Goal: Transaction & Acquisition: Book appointment/travel/reservation

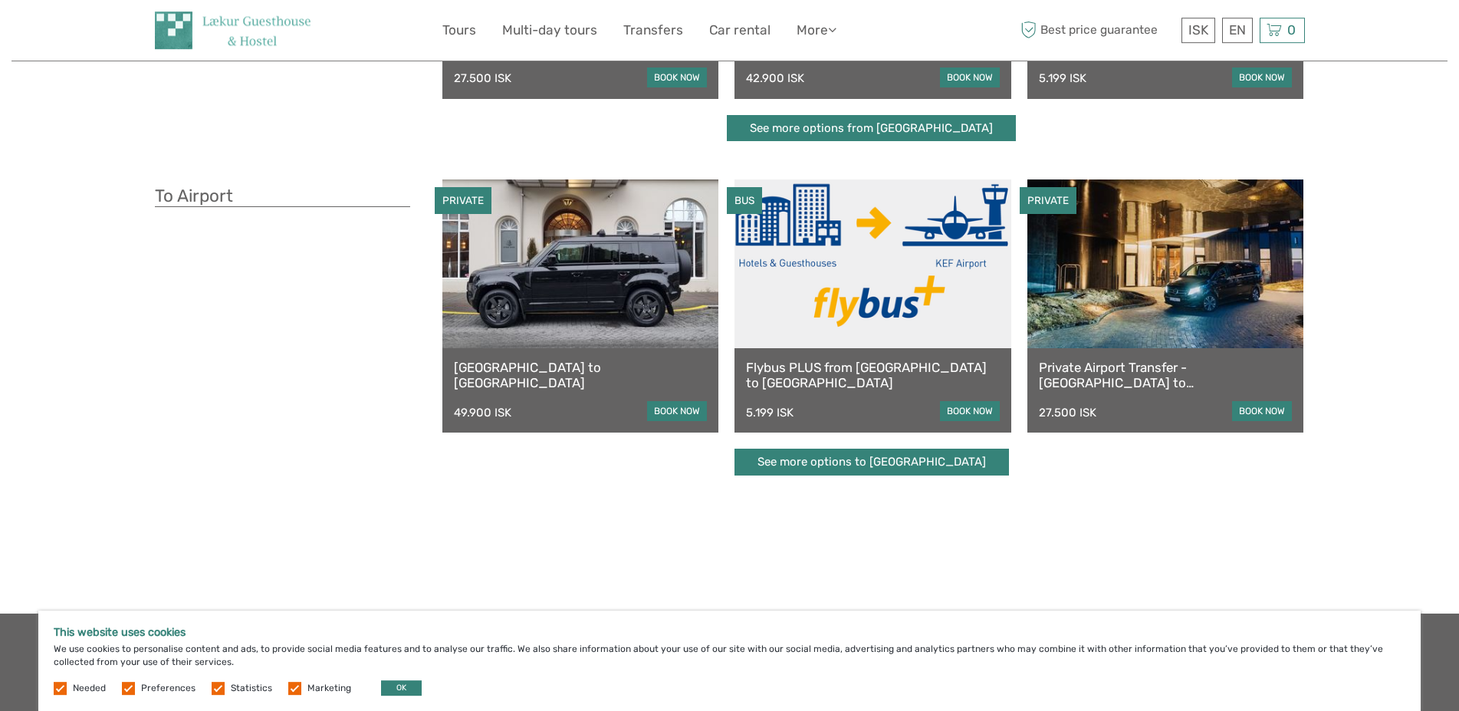
scroll to position [313, 0]
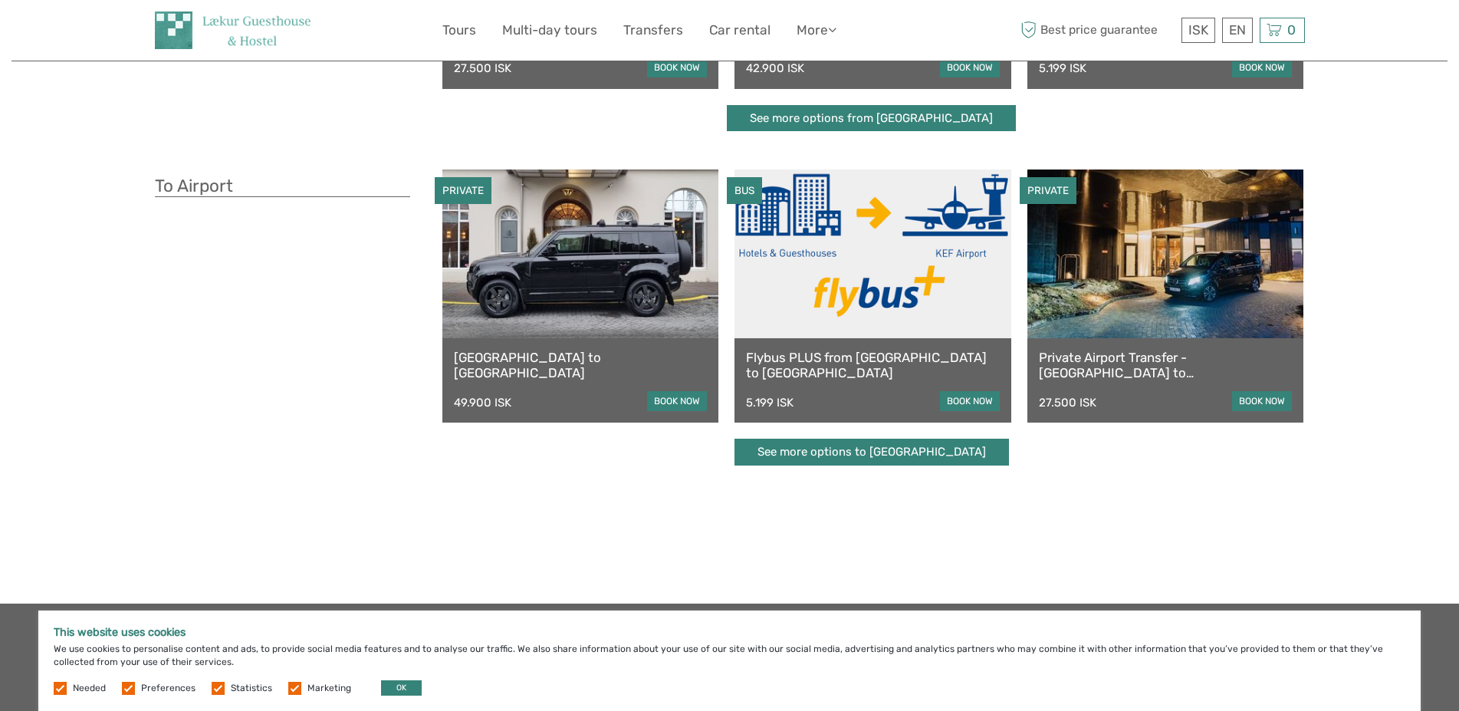
click at [980, 402] on link "book now" at bounding box center [970, 401] width 60 height 20
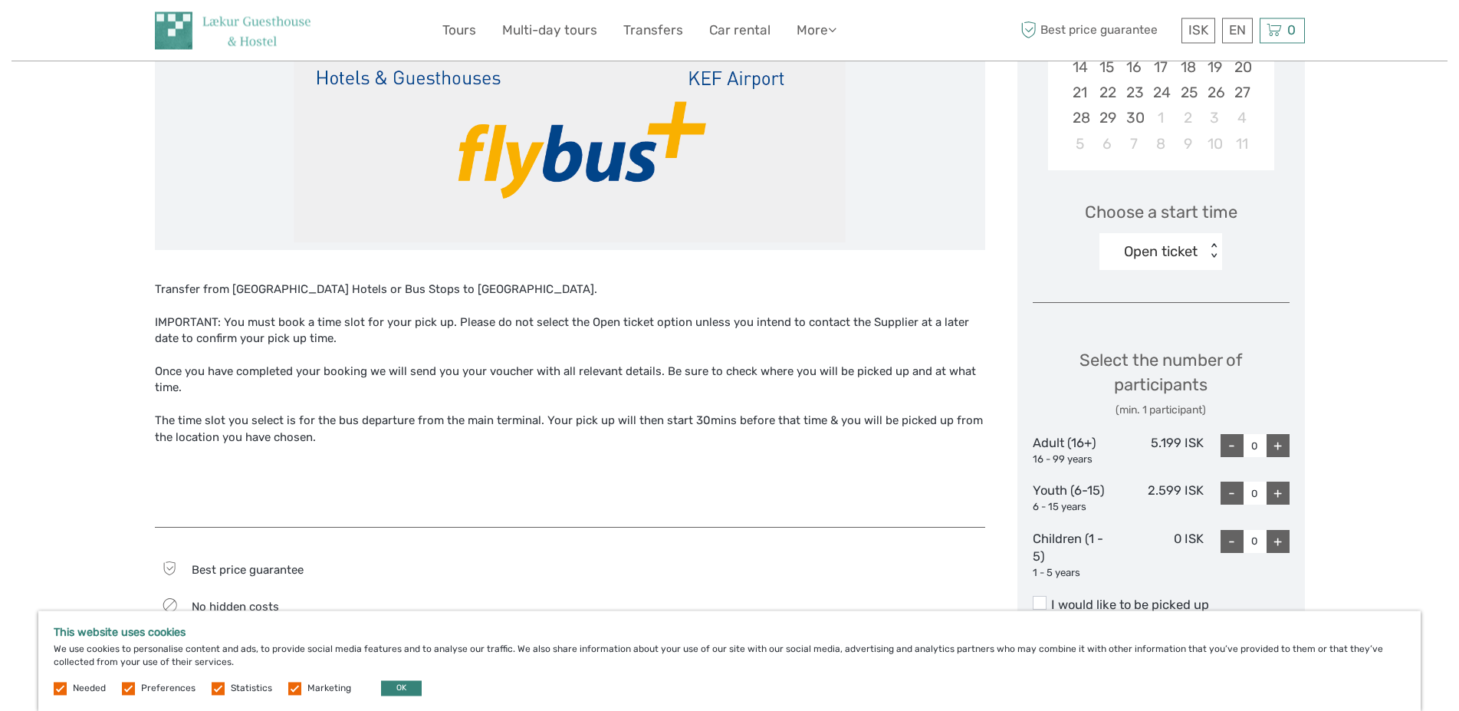
scroll to position [391, 0]
click at [1281, 453] on div "+" at bounding box center [1278, 446] width 23 height 23
click at [1281, 452] on div "+" at bounding box center [1278, 446] width 23 height 23
type input "2"
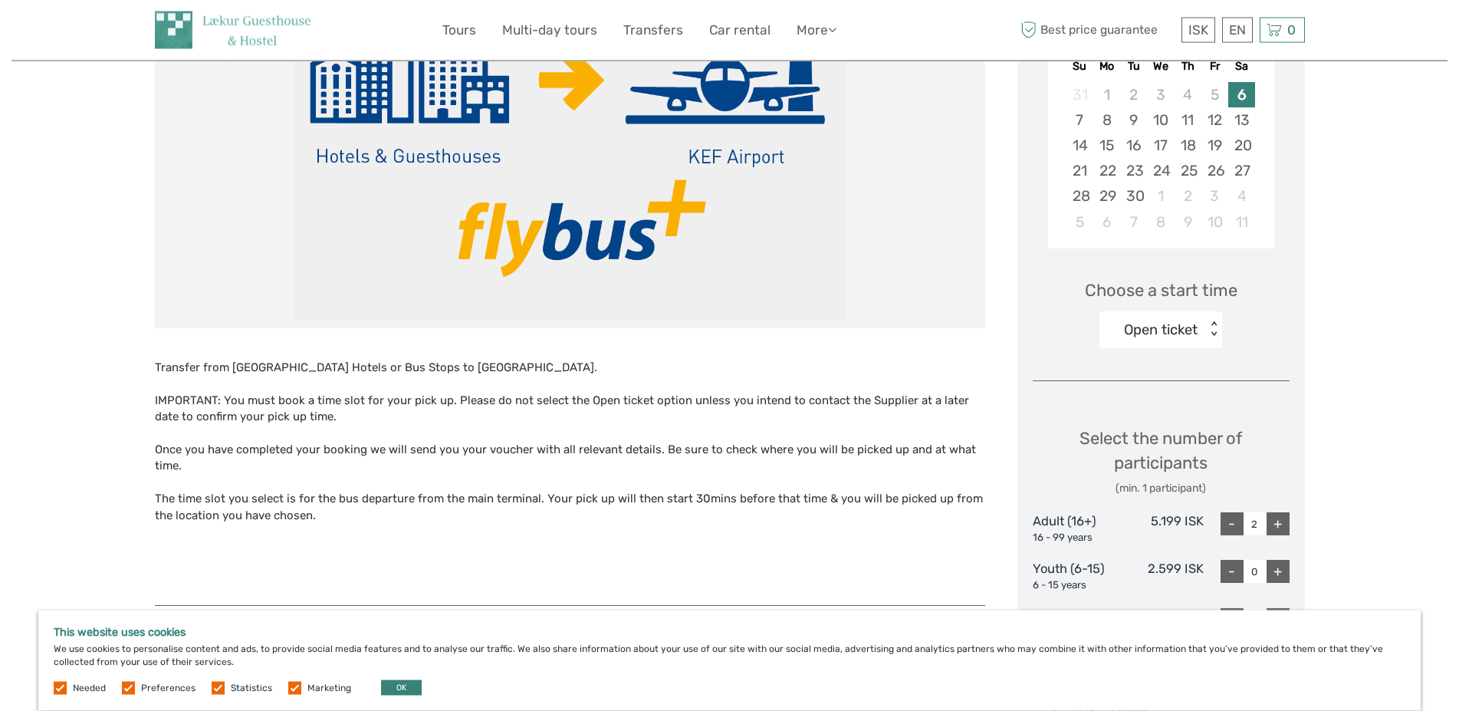
scroll to position [156, 0]
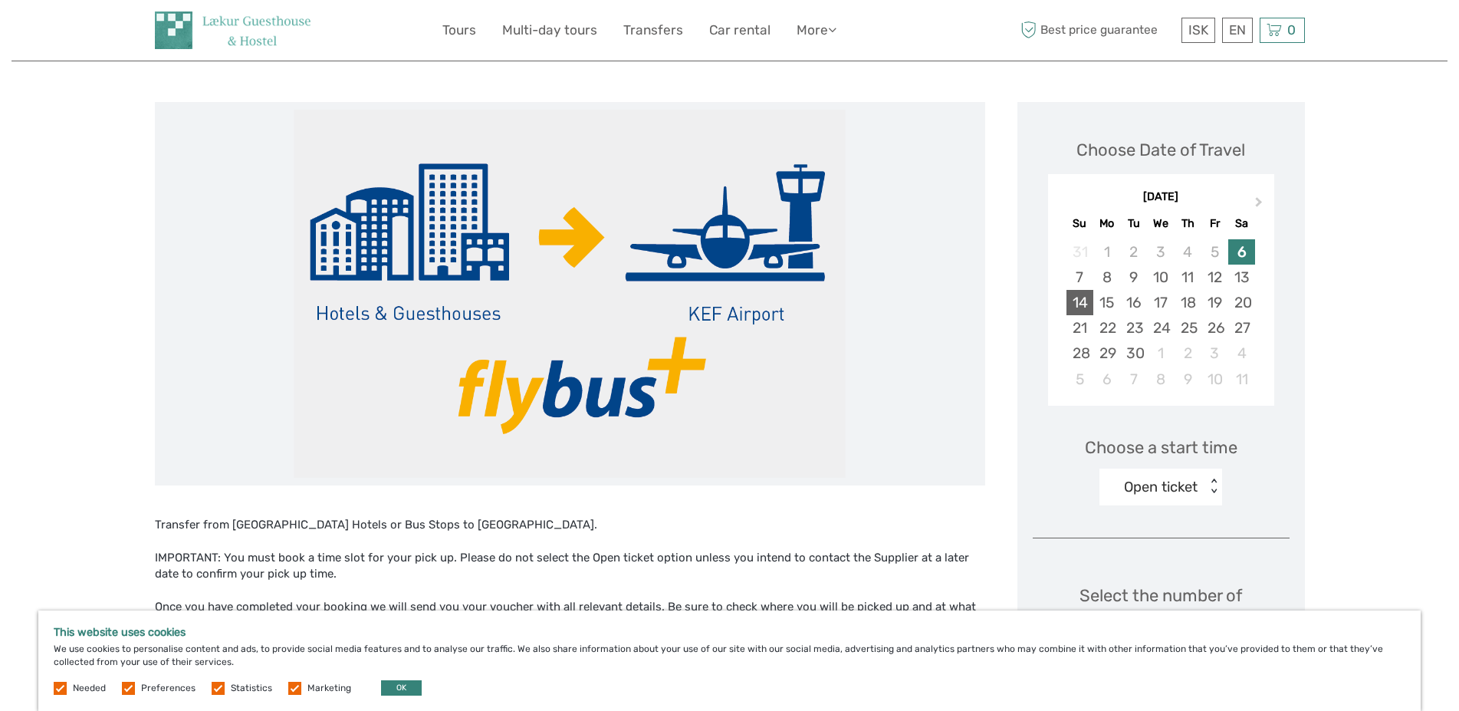
click at [1076, 302] on div "14" at bounding box center [1080, 302] width 27 height 25
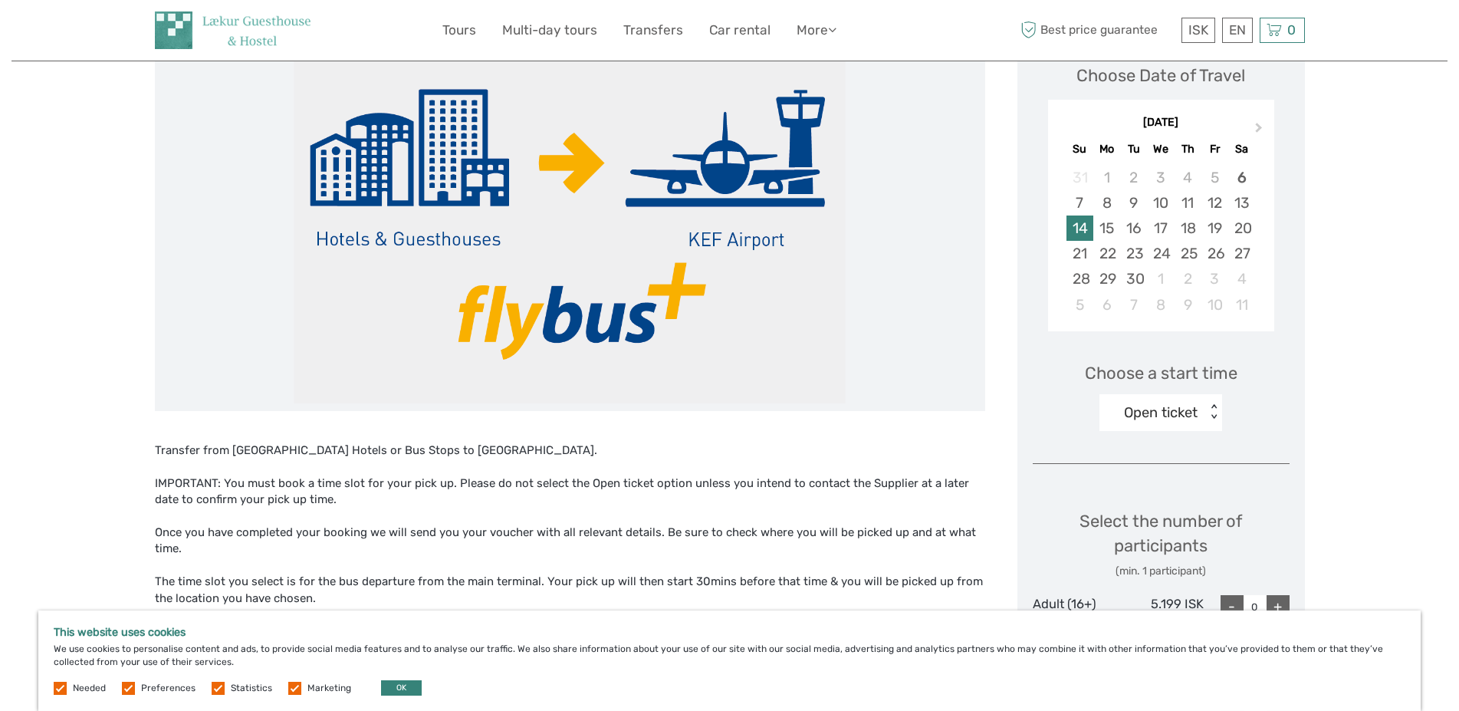
scroll to position [313, 0]
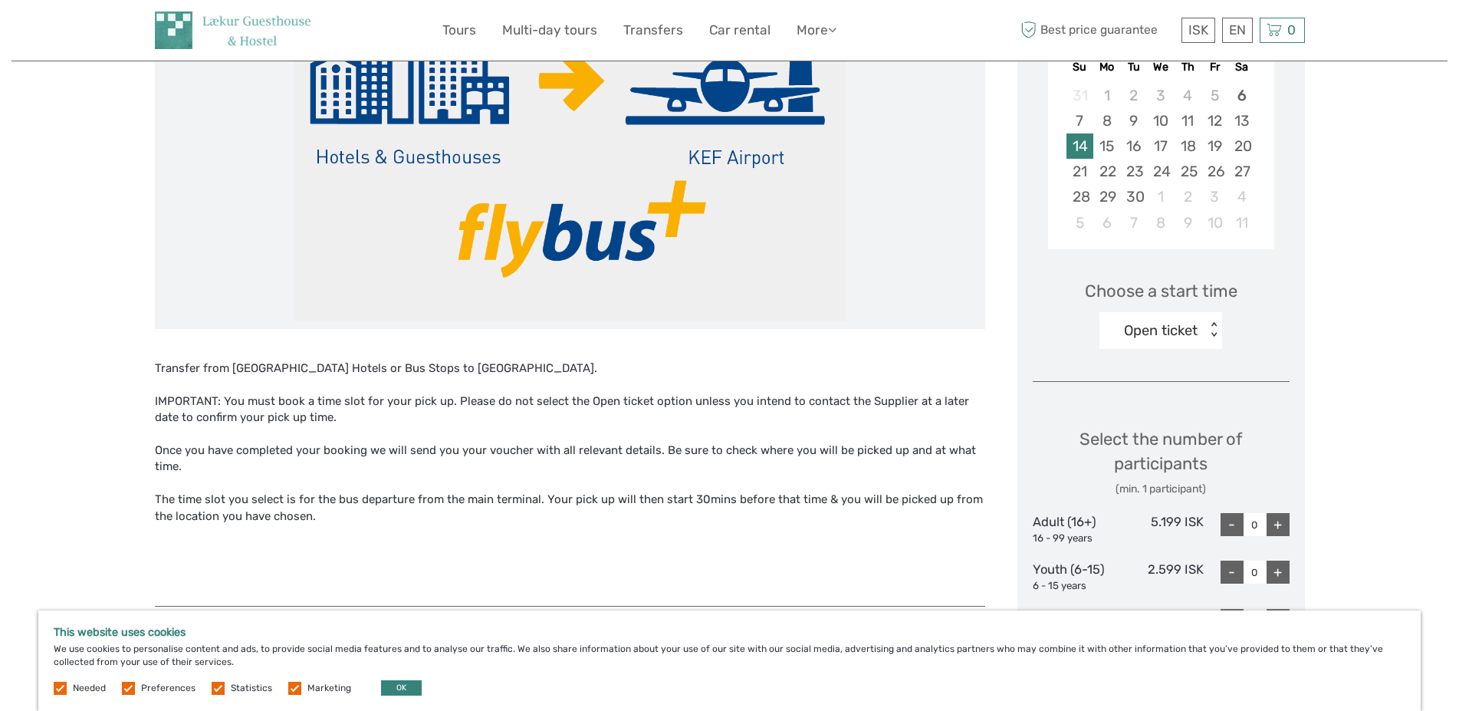
click at [1213, 330] on div "< >" at bounding box center [1214, 330] width 13 height 16
click at [1154, 404] on div "03:30" at bounding box center [1160, 403] width 107 height 26
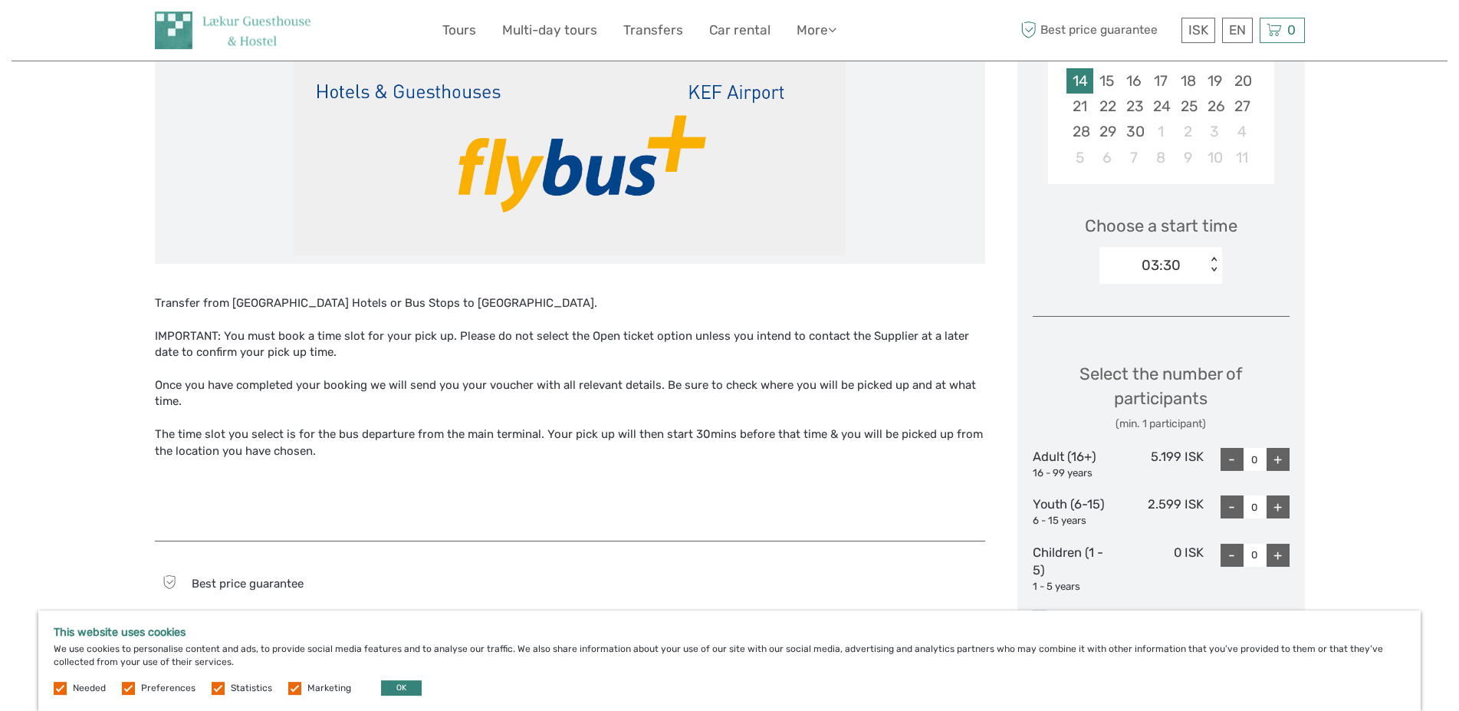
scroll to position [391, 0]
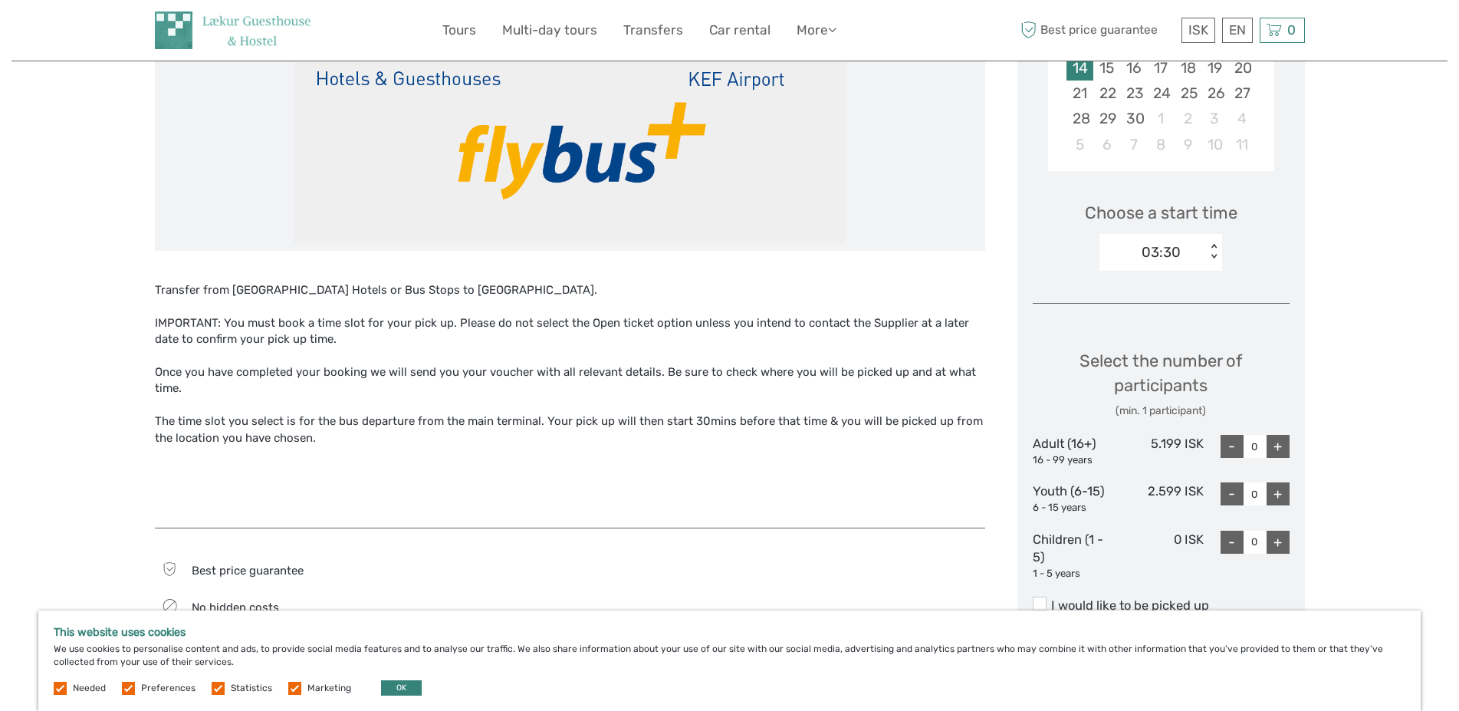
click at [1272, 446] on div "+" at bounding box center [1278, 446] width 23 height 23
click at [1273, 446] on div "+" at bounding box center [1278, 446] width 23 height 23
type input "2"
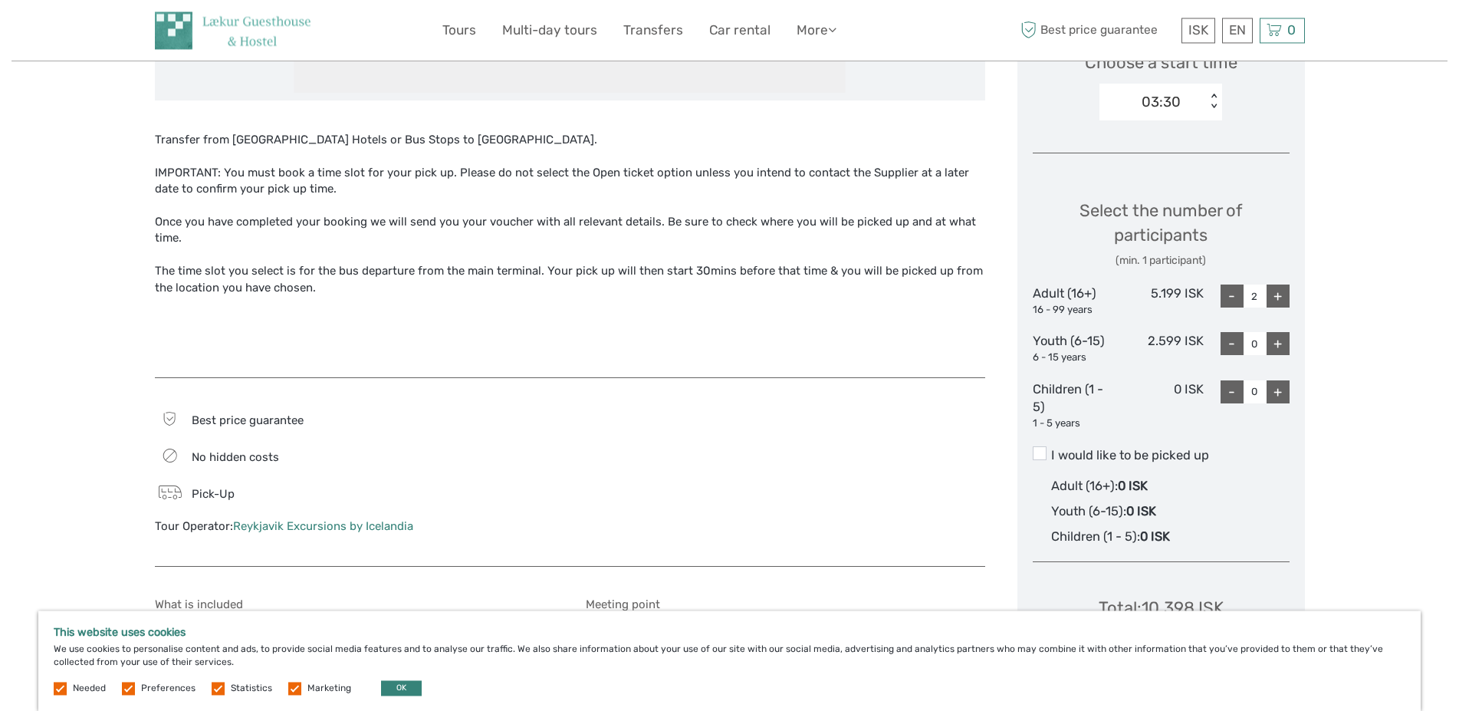
scroll to position [547, 0]
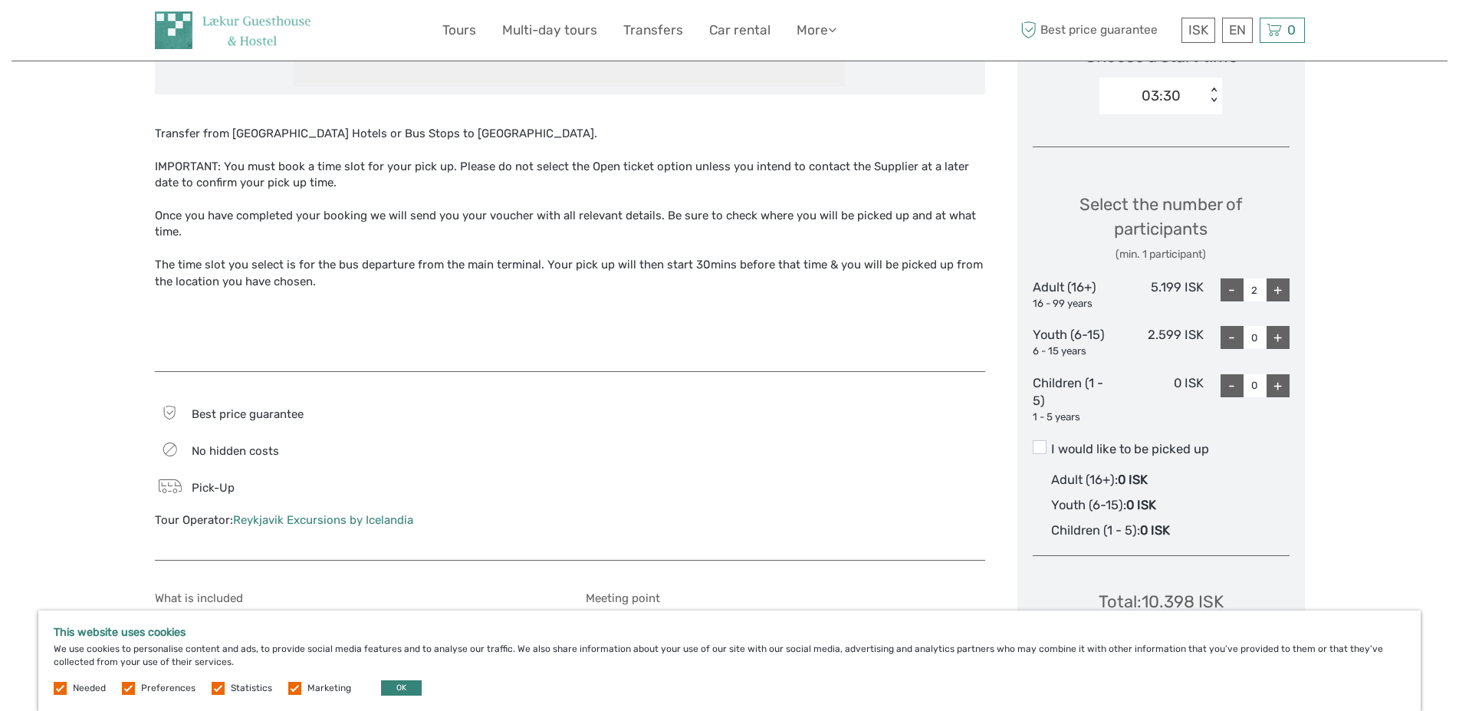
click at [1167, 450] on label "I would like to be picked up" at bounding box center [1161, 449] width 257 height 18
click at [1051, 443] on input "I would like to be picked up" at bounding box center [1051, 443] width 0 height 0
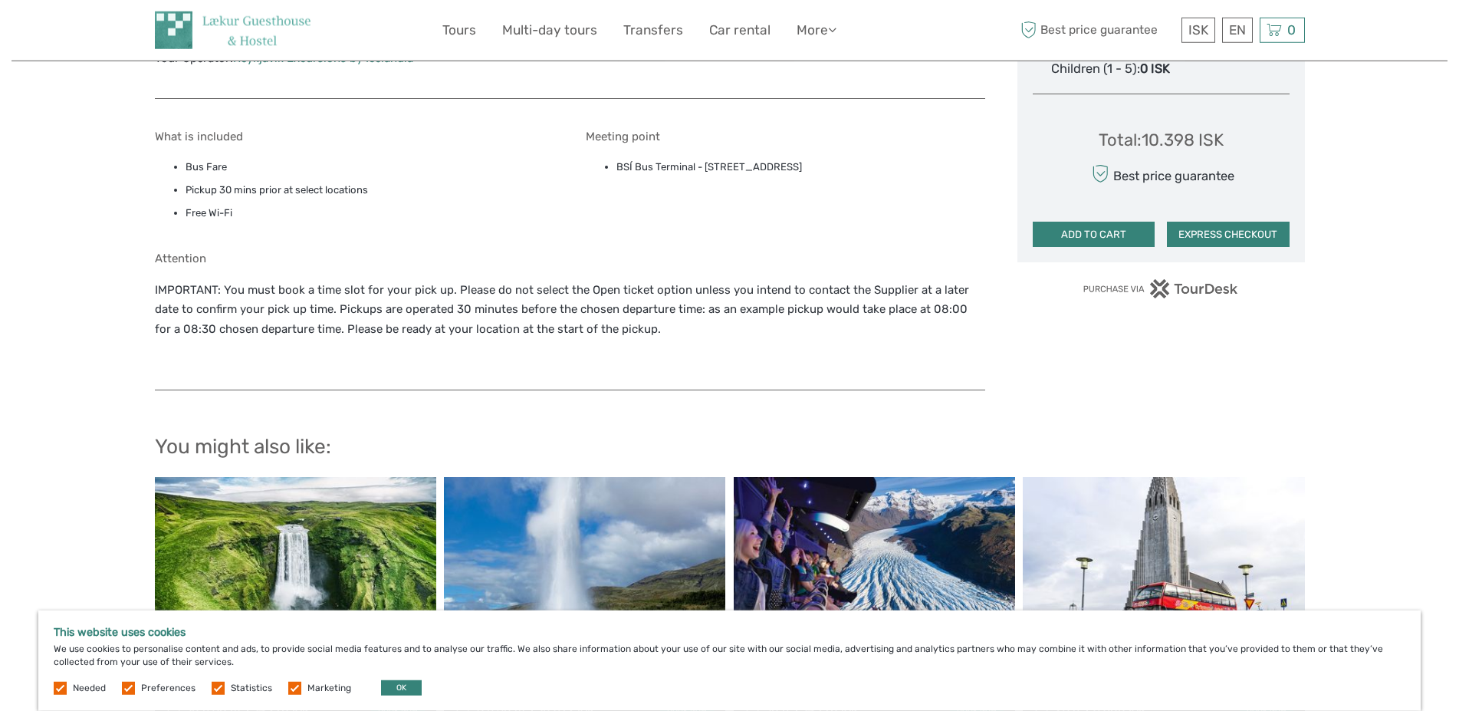
scroll to position [1017, 0]
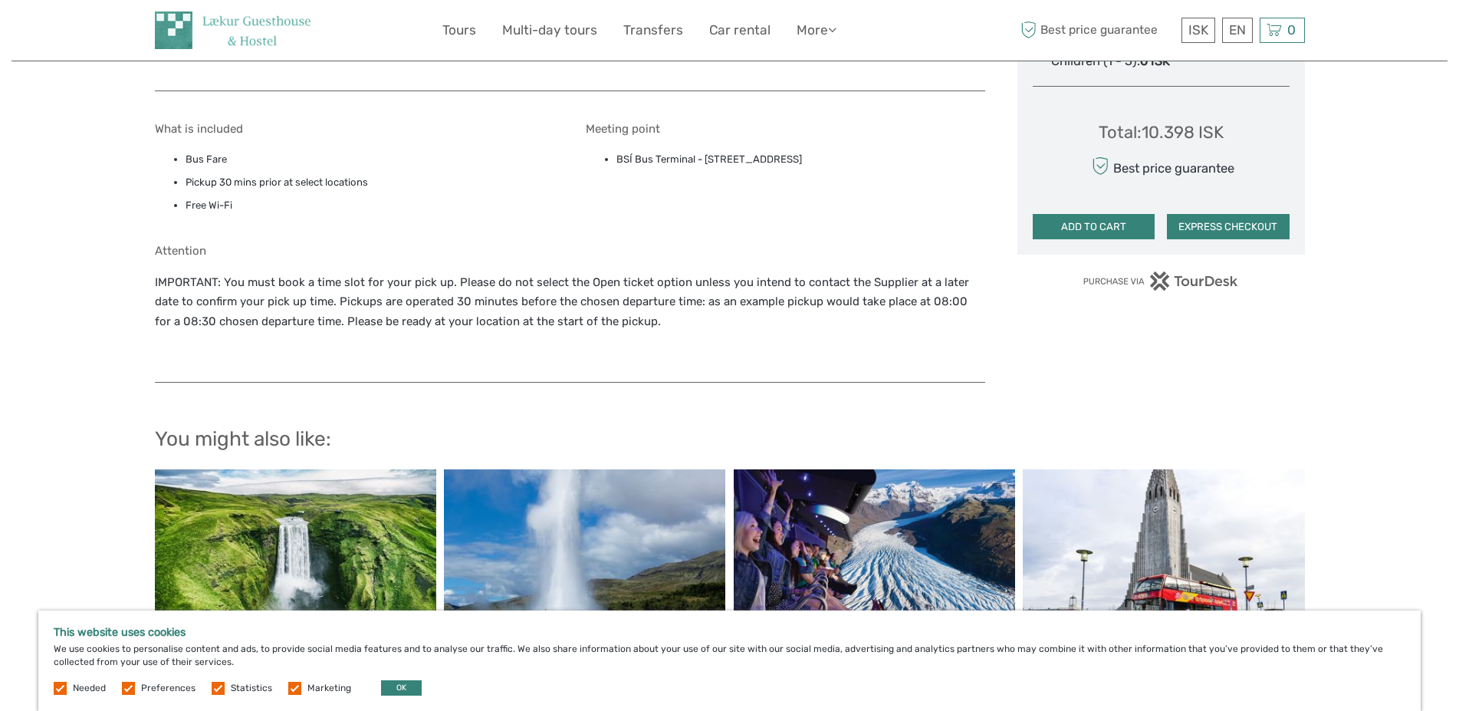
click at [1206, 223] on button "EXPRESS CHECKOUT" at bounding box center [1228, 227] width 123 height 26
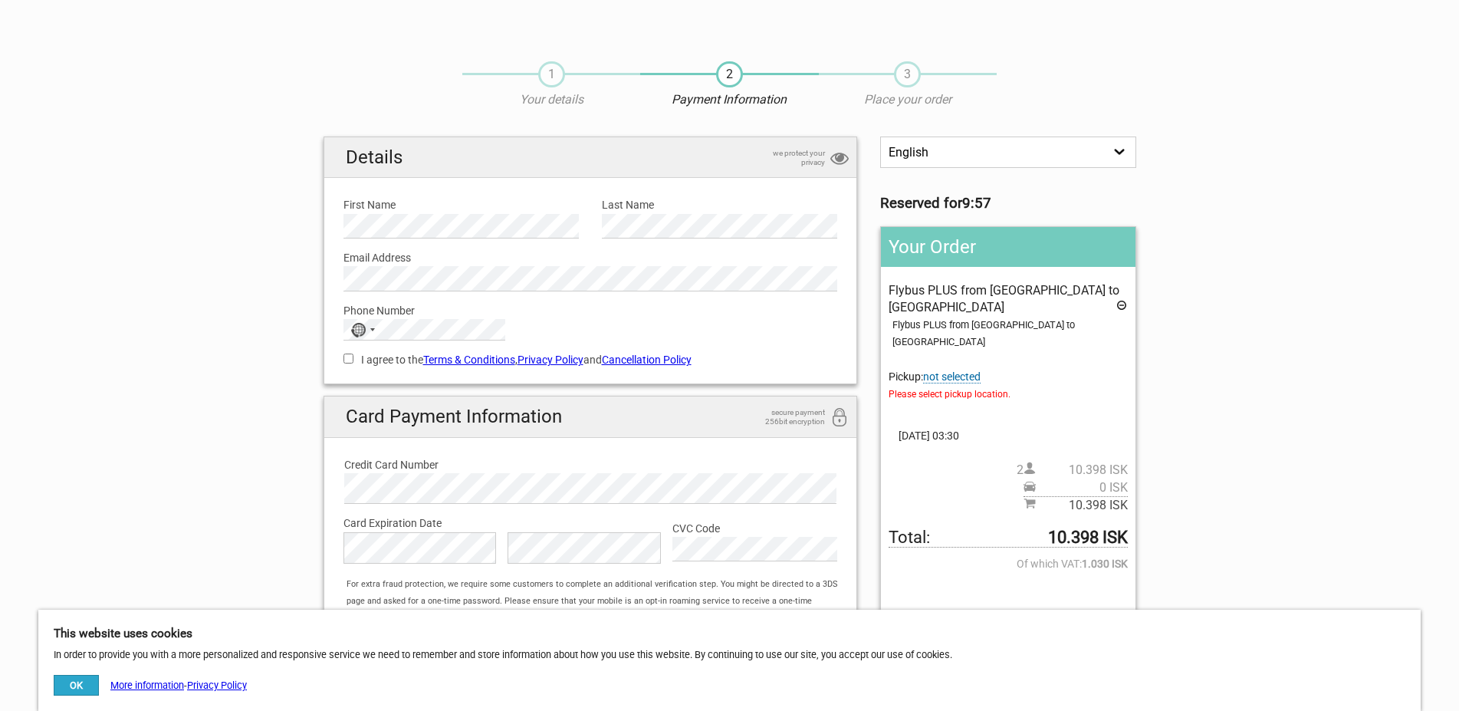
click at [955, 370] on span "not selected" at bounding box center [952, 376] width 58 height 13
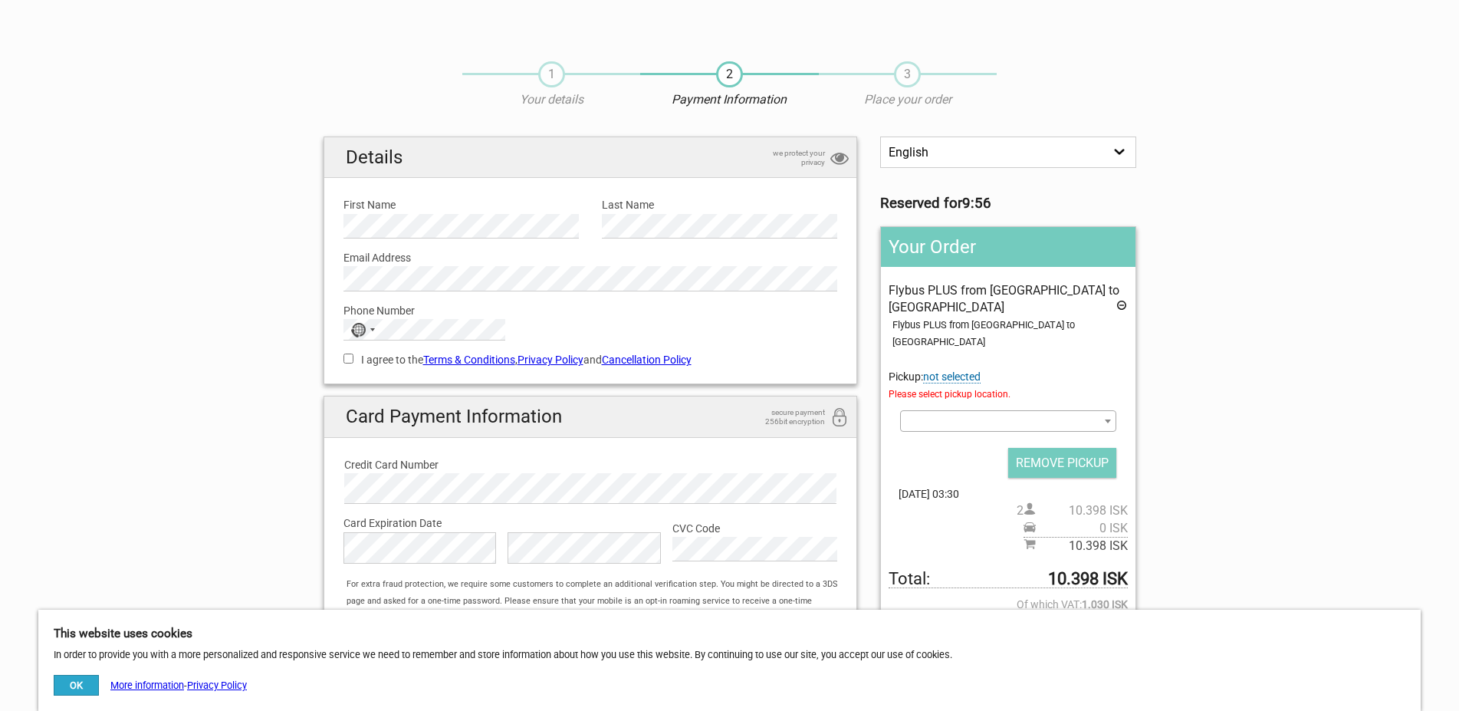
click at [995, 410] on span at bounding box center [1007, 420] width 215 height 21
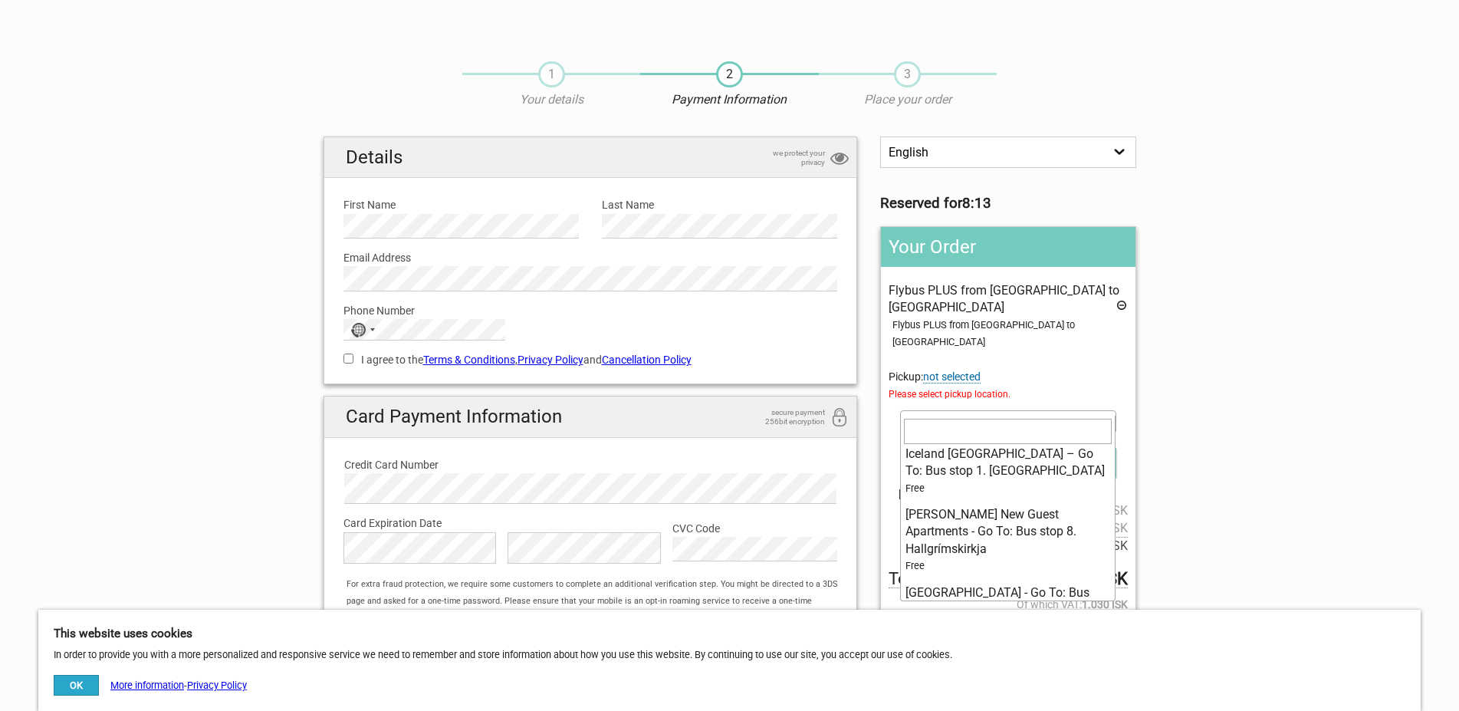
scroll to position [7800, 0]
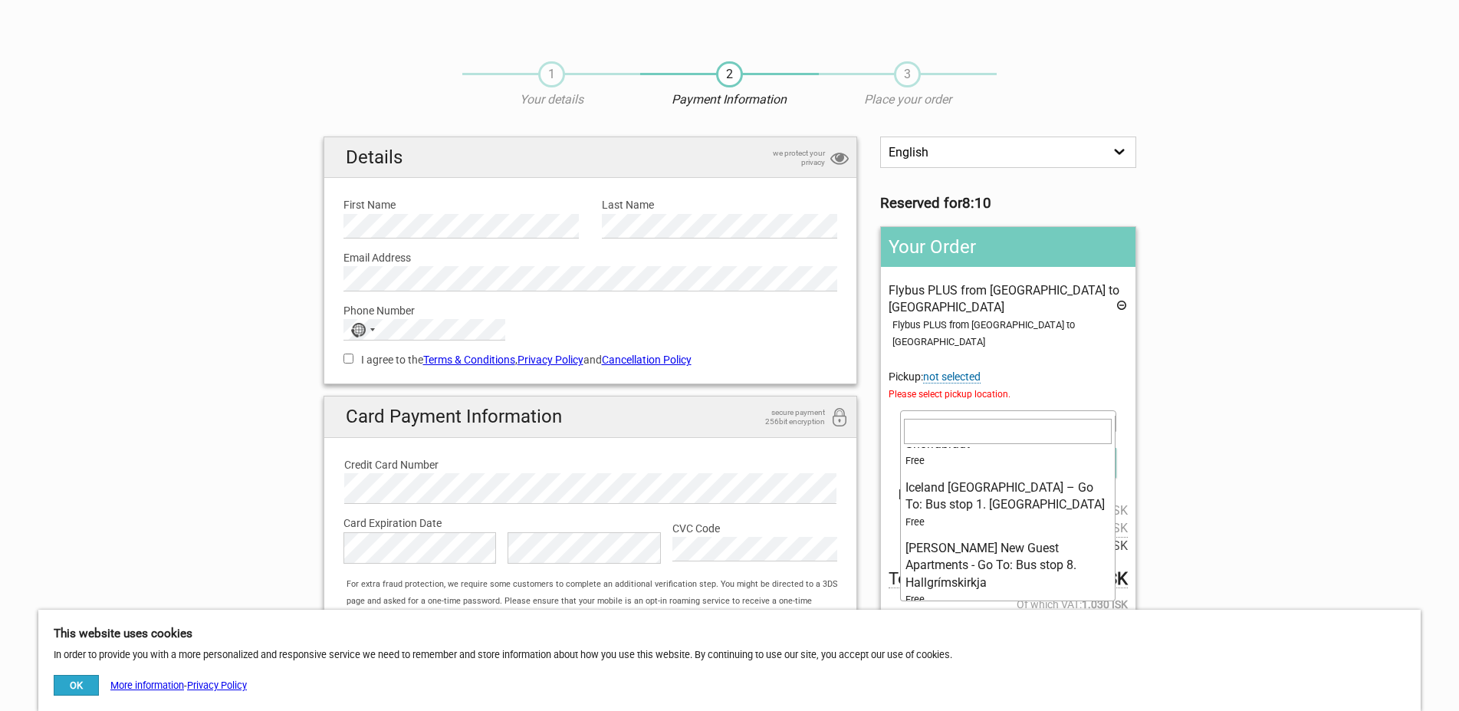
select select "1093363"
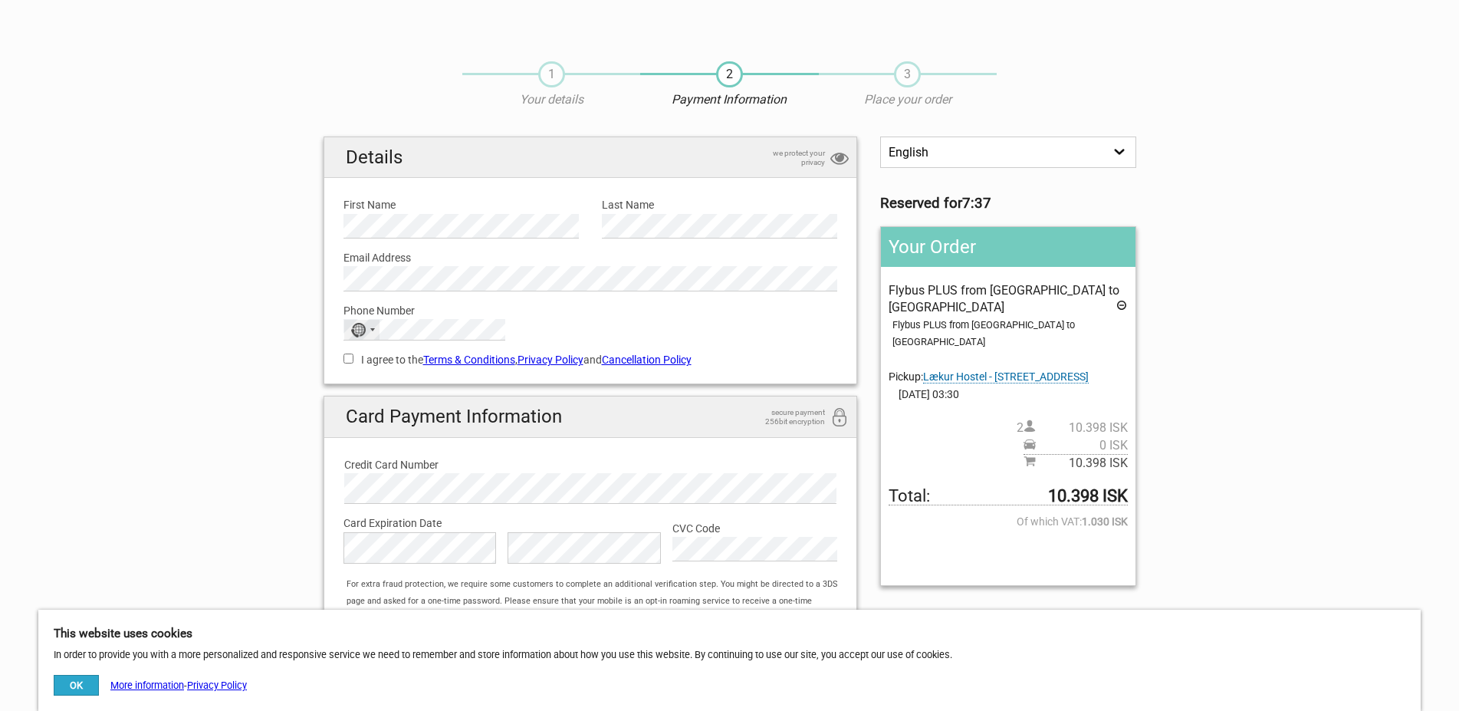
click at [353, 327] on div "No country selected" at bounding box center [357, 330] width 15 height 15
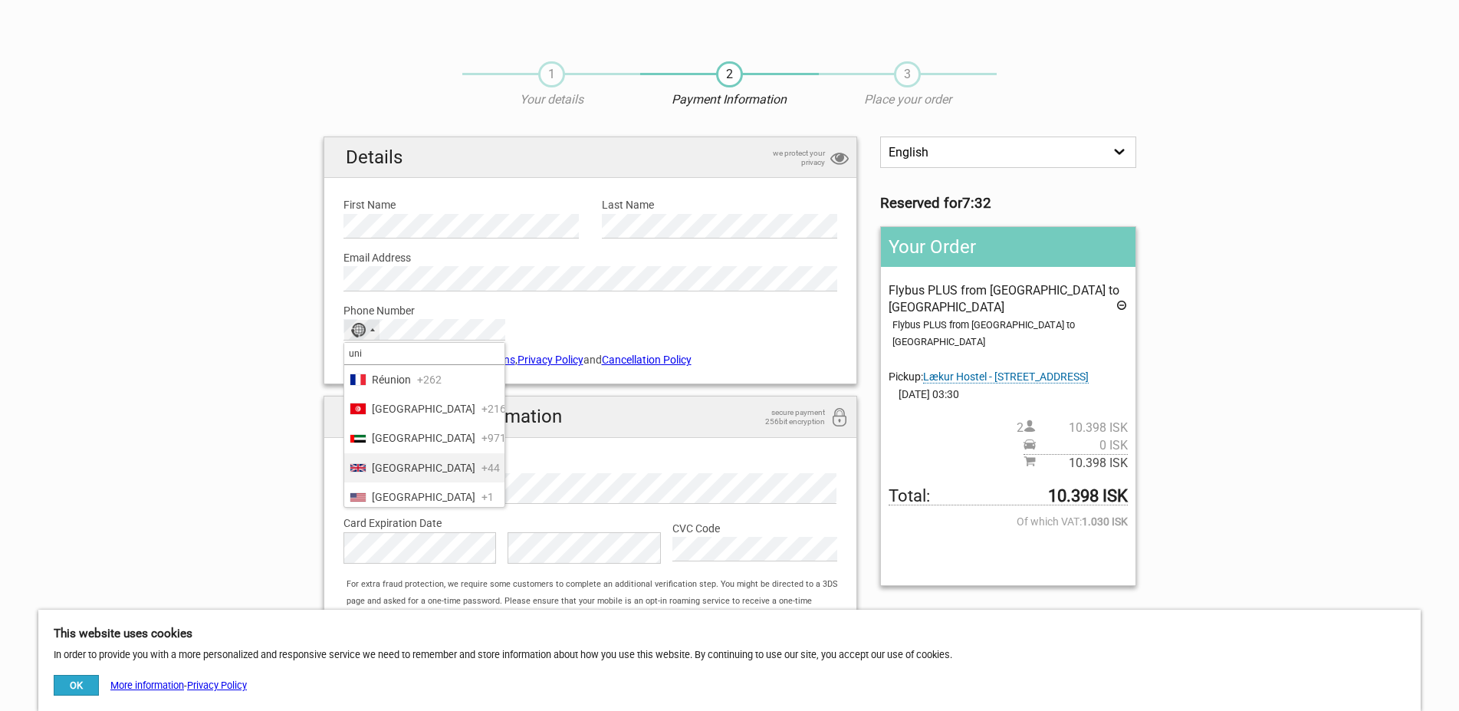
type input "uni"
click at [438, 476] on span "[GEOGRAPHIC_DATA]" at bounding box center [424, 467] width 104 height 17
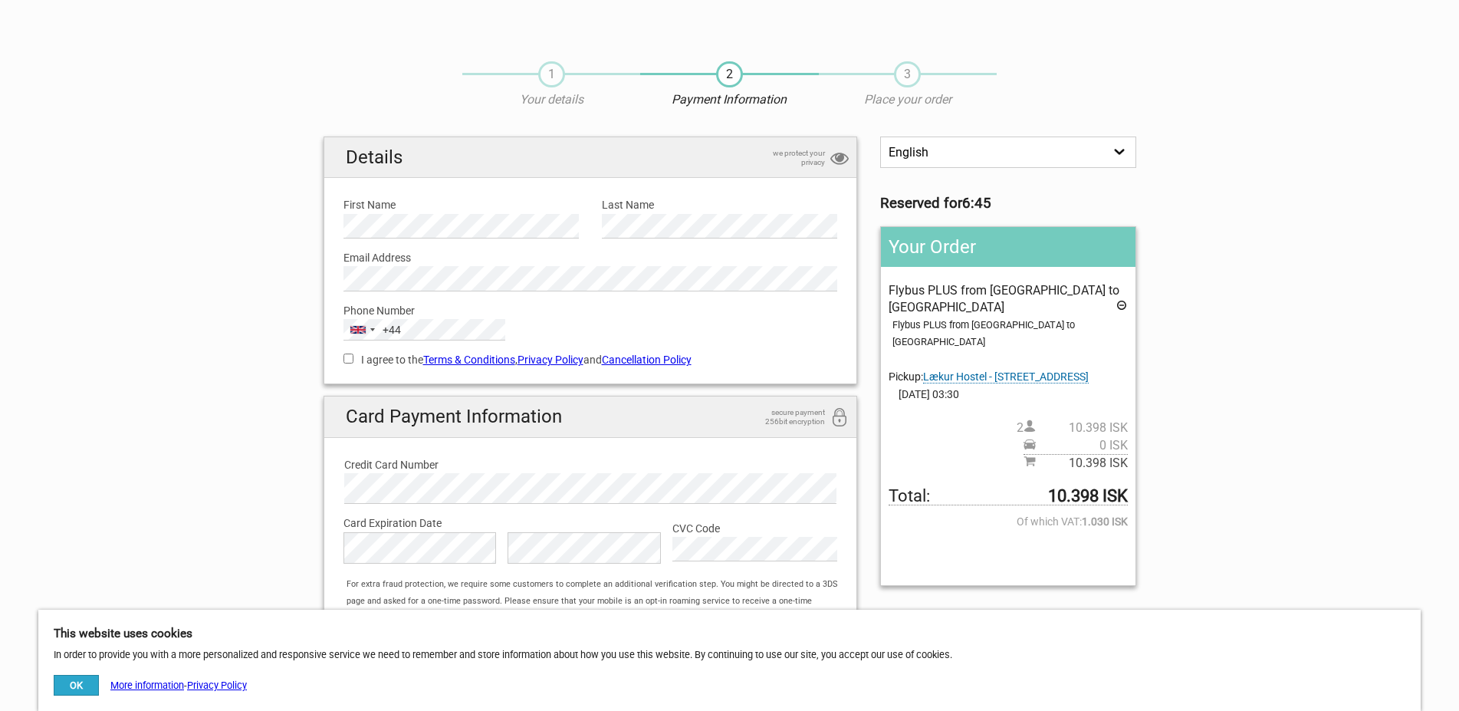
click at [348, 353] on label "I agree to the Terms & Conditions , Privacy Policy and Cancellation Policy" at bounding box center [591, 359] width 495 height 17
click at [348, 353] on input "I agree to the Terms & Conditions , Privacy Policy and Cancellation Policy" at bounding box center [349, 358] width 10 height 10
checkbox input "true"
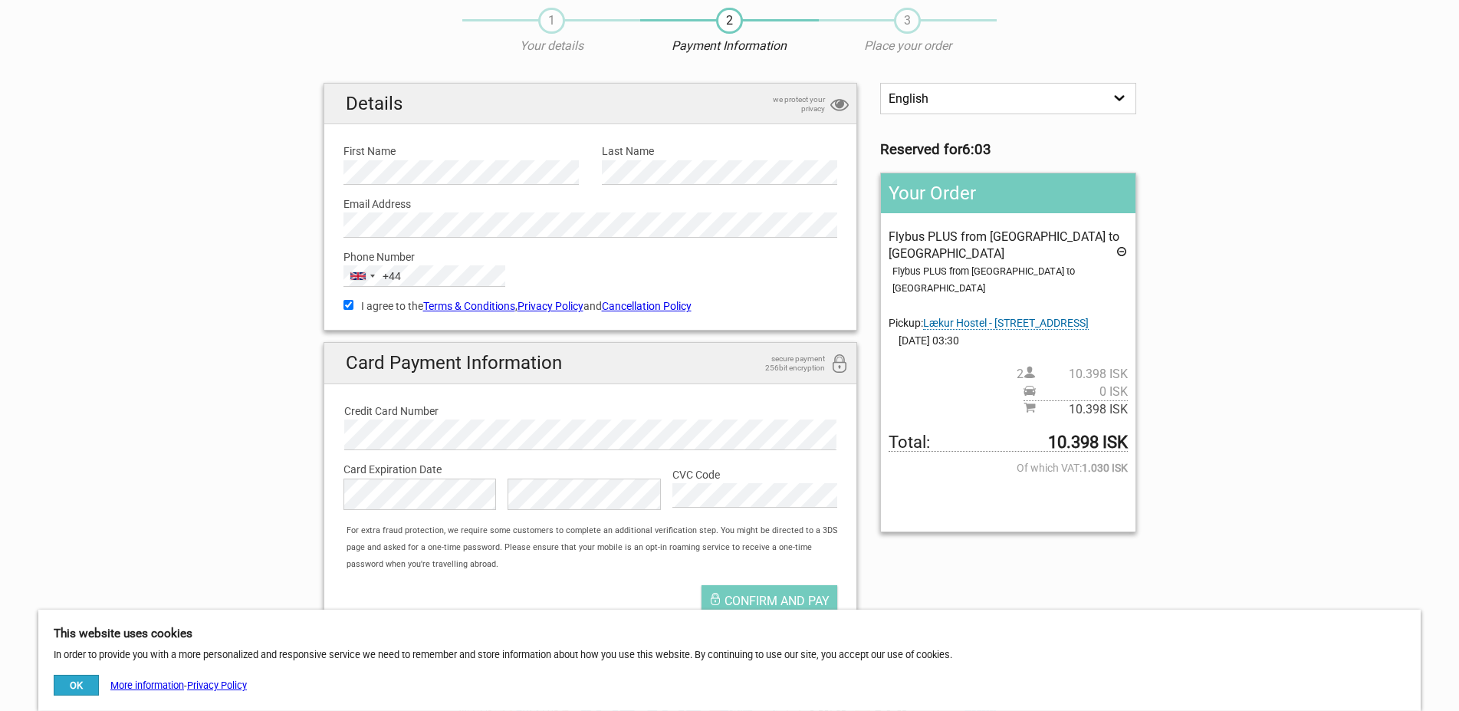
scroll to position [78, 0]
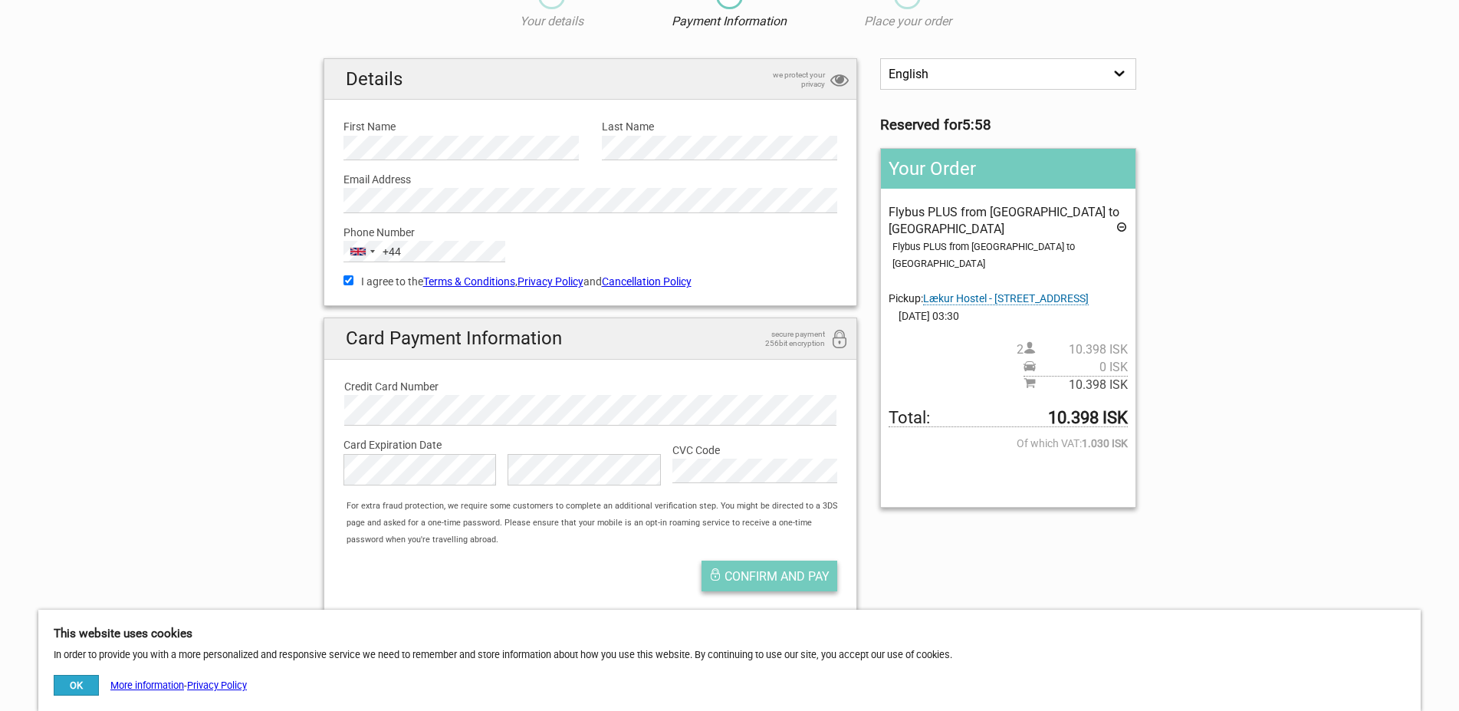
click at [797, 580] on span "Confirm and pay" at bounding box center [777, 576] width 105 height 15
